Goal: Task Accomplishment & Management: Complete application form

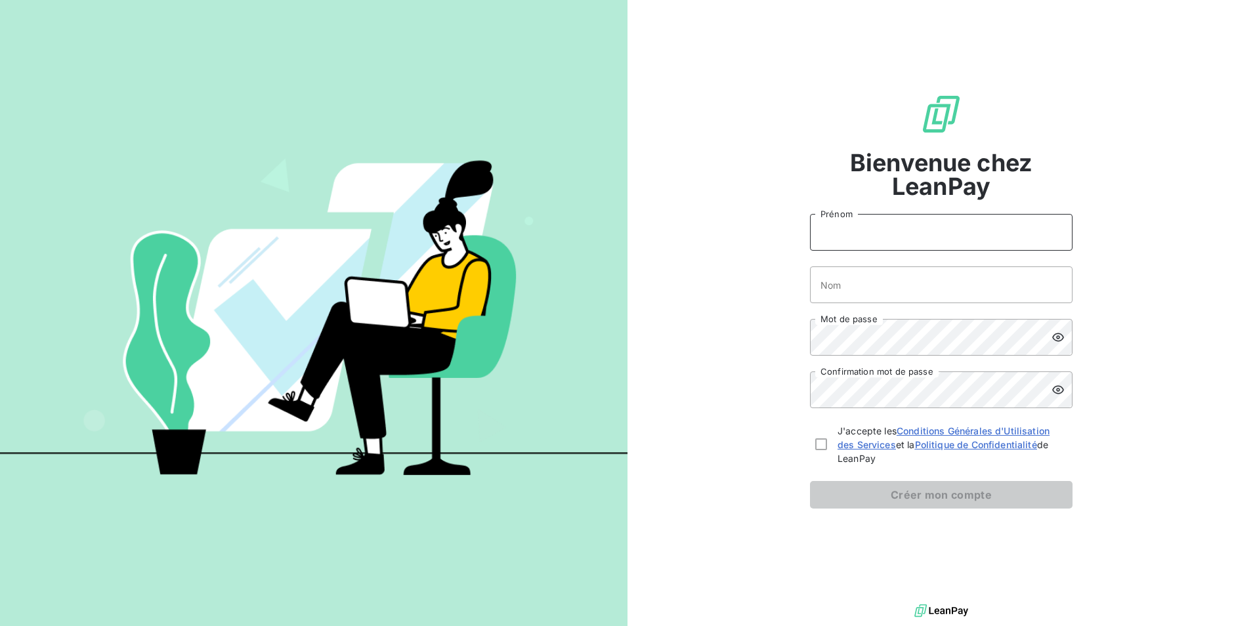
click at [886, 230] on input "Prénom" at bounding box center [941, 232] width 263 height 37
type input "c"
type input "[PERSON_NAME]"
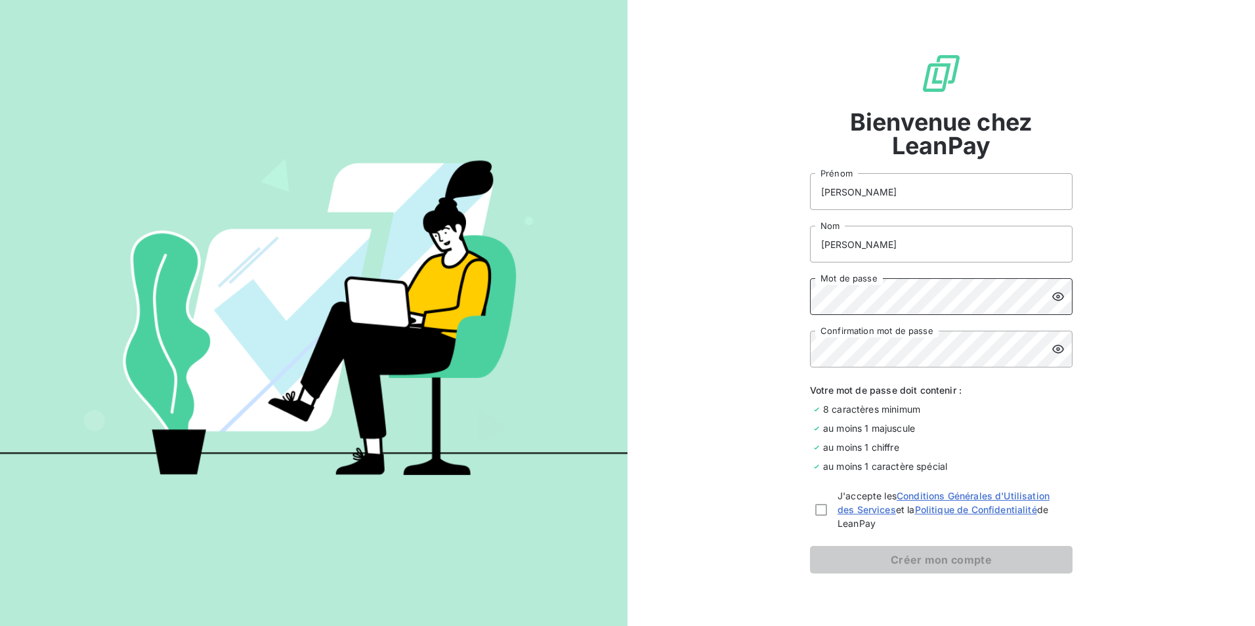
click at [1047, 297] on div "Mot de passe" at bounding box center [941, 296] width 263 height 37
click at [1054, 293] on icon at bounding box center [1058, 297] width 12 height 9
click at [819, 508] on div at bounding box center [821, 510] width 12 height 12
checkbox input "true"
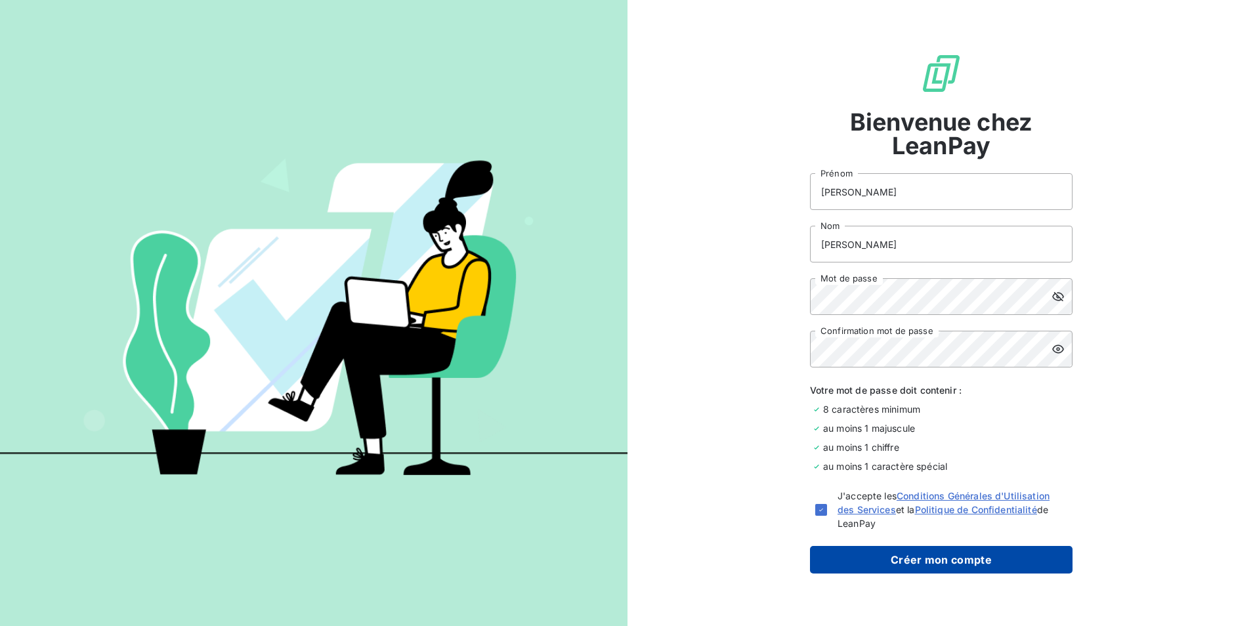
click at [934, 559] on button "Créer mon compte" at bounding box center [941, 560] width 263 height 28
